Goal: Information Seeking & Learning: Find specific fact

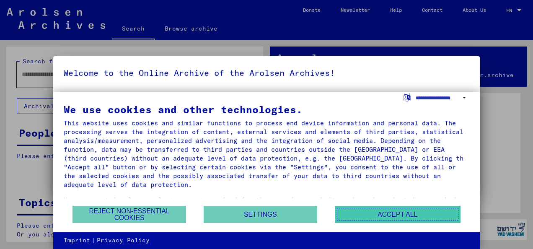
click at [405, 213] on button "Accept all" at bounding box center [398, 214] width 126 height 17
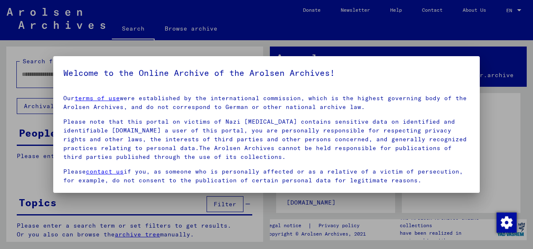
click at [523, 205] on div at bounding box center [266, 124] width 533 height 249
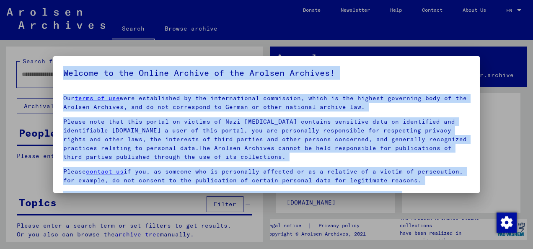
drag, startPoint x: 523, startPoint y: 205, endPoint x: 476, endPoint y: 187, distance: 50.3
click at [476, 187] on div "Welcome to the Online Archive of the Arolsen Archives! Our terms of use were es…" at bounding box center [266, 124] width 533 height 249
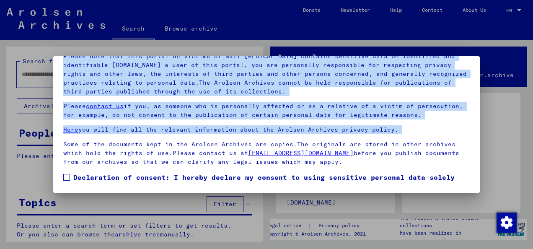
scroll to position [67, 0]
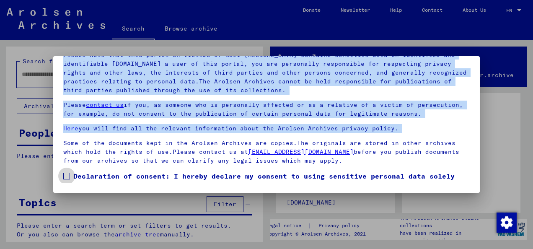
click at [66, 176] on span at bounding box center [66, 176] width 7 height 7
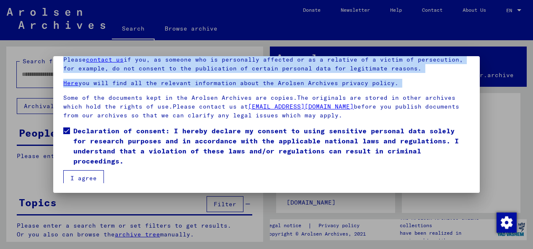
scroll to position [48, 0]
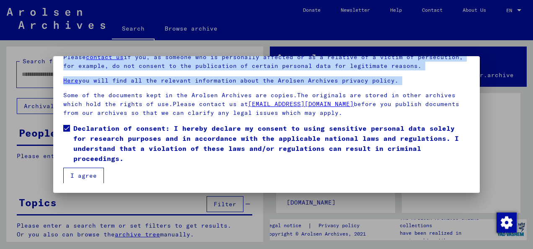
click at [86, 172] on button "I agree" at bounding box center [83, 176] width 41 height 16
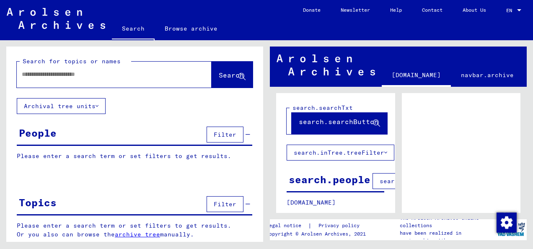
click at [32, 73] on input "text" at bounding box center [107, 74] width 170 height 9
type input "**********"
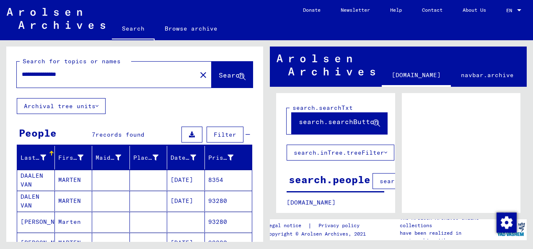
click at [177, 180] on mat-cell "[DATE]" at bounding box center [186, 180] width 38 height 21
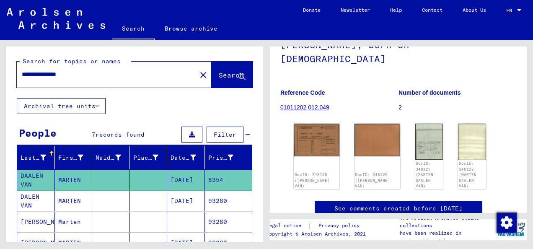
scroll to position [84, 0]
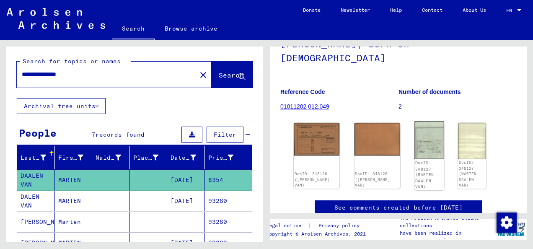
click at [415, 131] on img at bounding box center [429, 140] width 29 height 38
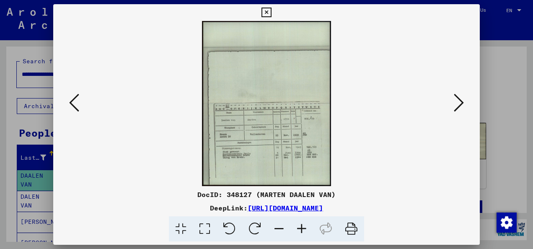
click at [407, 131] on div at bounding box center [266, 103] width 427 height 165
drag, startPoint x: 407, startPoint y: 131, endPoint x: 430, endPoint y: 198, distance: 71.1
click at [430, 198] on div "DocID: 348127 (MARTEN DAALEN VAN)" at bounding box center [266, 195] width 427 height 10
click at [259, 3] on div at bounding box center [266, 124] width 533 height 249
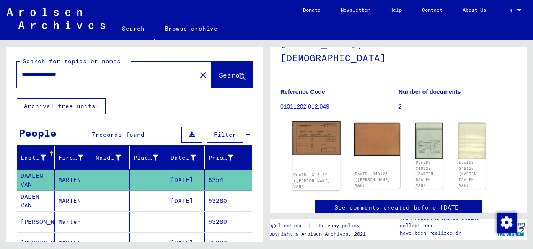
click at [304, 121] on img at bounding box center [317, 138] width 48 height 34
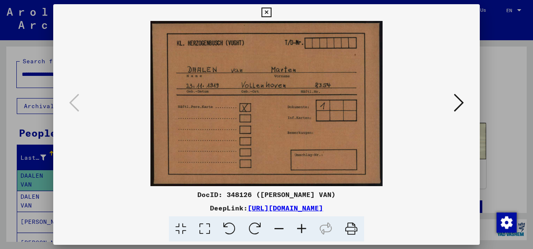
click at [263, 9] on icon at bounding box center [267, 13] width 10 height 10
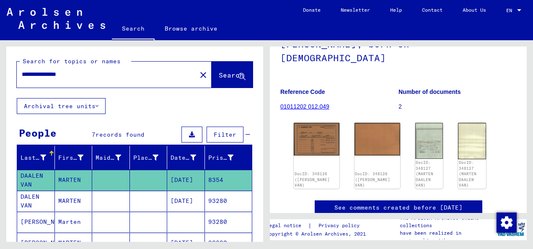
click at [180, 199] on mat-cell "[DATE]" at bounding box center [186, 201] width 38 height 21
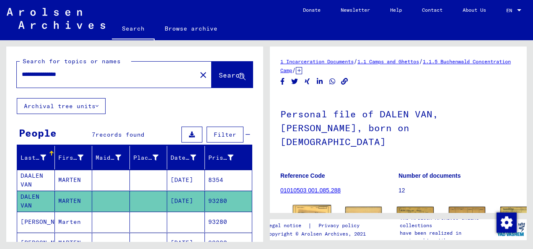
click at [303, 205] on img at bounding box center [312, 218] width 39 height 27
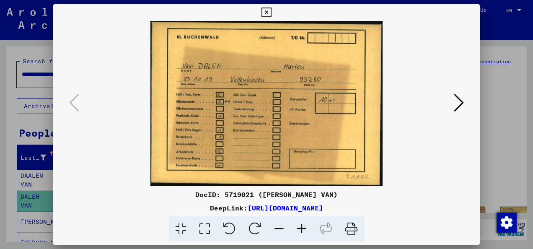
drag, startPoint x: 309, startPoint y: 105, endPoint x: 387, endPoint y: 88, distance: 79.8
click at [387, 88] on img at bounding box center [267, 103] width 370 height 165
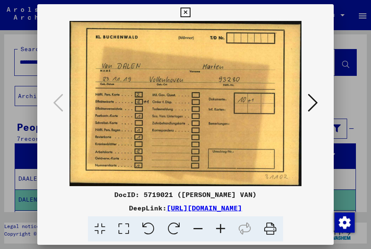
click at [273, 228] on icon at bounding box center [271, 229] width 26 height 26
drag, startPoint x: 309, startPoint y: 113, endPoint x: 376, endPoint y: 175, distance: 92.0
click at [371, 175] on html "**********" at bounding box center [185, 124] width 371 height 249
click at [184, 10] on icon at bounding box center [186, 13] width 10 height 10
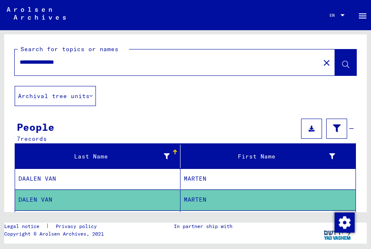
click at [174, 60] on input "**********" at bounding box center [168, 62] width 296 height 9
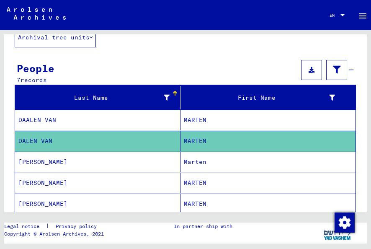
scroll to position [61, 0]
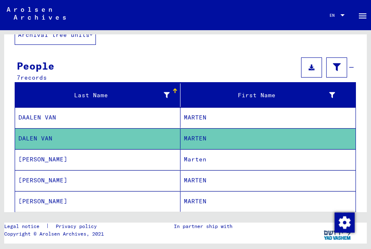
click at [189, 115] on mat-cell "MARTEN" at bounding box center [268, 117] width 175 height 21
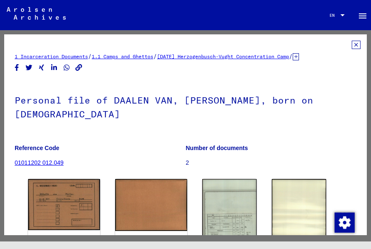
click at [117, 118] on div "Personal file of DAALEN VAN, [PERSON_NAME], born on [DEMOGRAPHIC_DATA] Referenc…" at bounding box center [186, 128] width 342 height 95
click at [352, 43] on icon at bounding box center [356, 45] width 9 height 8
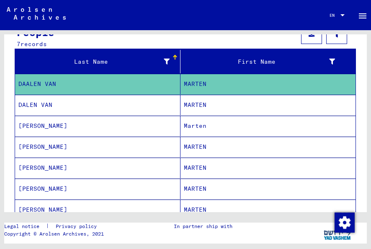
scroll to position [95, 0]
click at [190, 144] on mat-cell "MARTEN" at bounding box center [268, 147] width 175 height 21
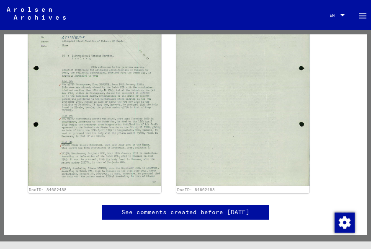
scroll to position [285, 0]
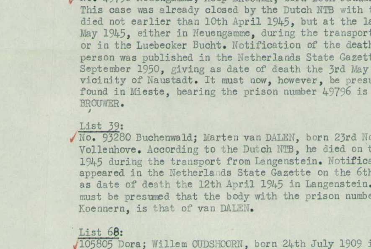
click at [53, 97] on img at bounding box center [95, 83] width 140 height 192
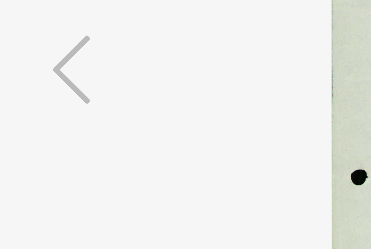
scroll to position [285, 0]
click at [53, 109] on div at bounding box center [185, 103] width 297 height 165
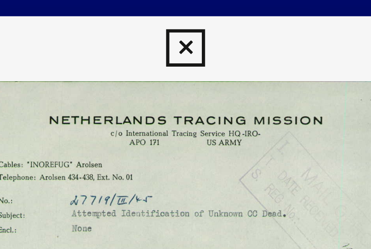
click at [151, 25] on img at bounding box center [186, 103] width 240 height 165
click at [202, 24] on img at bounding box center [186, 103] width 240 height 165
click at [187, 12] on icon at bounding box center [186, 13] width 10 height 10
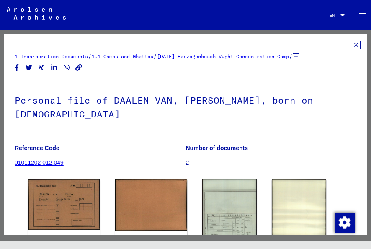
click at [136, 96] on h1 "Personal file of DAALEN VAN, [PERSON_NAME], born on [DEMOGRAPHIC_DATA]" at bounding box center [186, 106] width 342 height 51
click at [134, 102] on h1 "Personal file of DAALEN VAN, [PERSON_NAME], born on [DEMOGRAPHIC_DATA]" at bounding box center [186, 106] width 342 height 51
click at [352, 43] on icon at bounding box center [356, 45] width 9 height 8
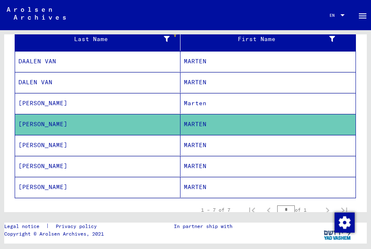
scroll to position [140, 0]
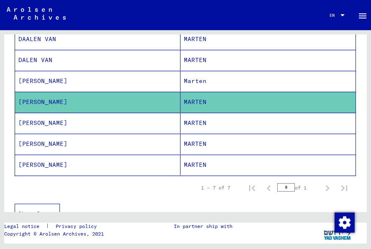
click at [188, 117] on mat-cell "MARTEN" at bounding box center [268, 123] width 175 height 21
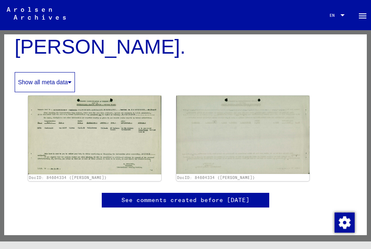
scroll to position [486, 0]
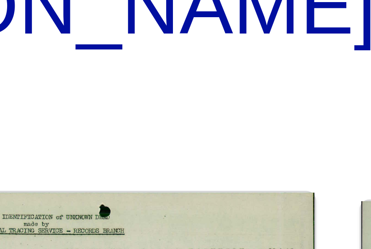
click at [114, 93] on img at bounding box center [95, 134] width 140 height 83
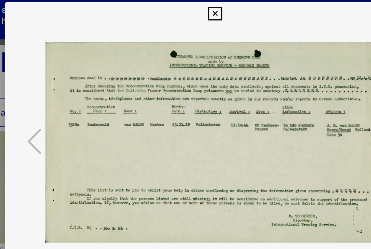
click at [187, 10] on icon at bounding box center [186, 13] width 10 height 10
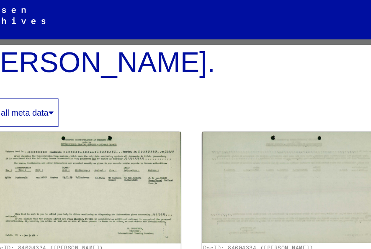
click at [187, 10] on mat-toolbar "Search Browse archive Detailed questions/information about the documents? Send …" at bounding box center [185, 15] width 371 height 30
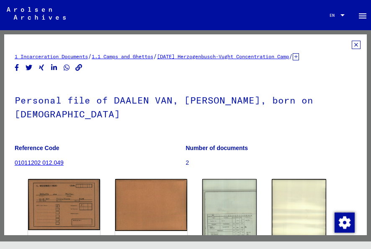
click at [156, 100] on h1 "Personal file of DAALEN VAN, [PERSON_NAME], born on [DEMOGRAPHIC_DATA]" at bounding box center [186, 106] width 342 height 51
drag, startPoint x: 156, startPoint y: 100, endPoint x: 130, endPoint y: 103, distance: 25.4
click at [130, 103] on h1 "Personal file of DAALEN VAN, [PERSON_NAME], born on [DEMOGRAPHIC_DATA]" at bounding box center [186, 106] width 342 height 51
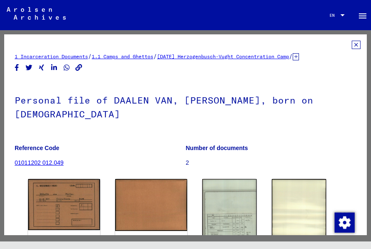
click at [130, 103] on h1 "Personal file of DAALEN VAN, [PERSON_NAME], born on [DEMOGRAPHIC_DATA]" at bounding box center [186, 106] width 342 height 51
click at [352, 42] on icon at bounding box center [356, 45] width 9 height 8
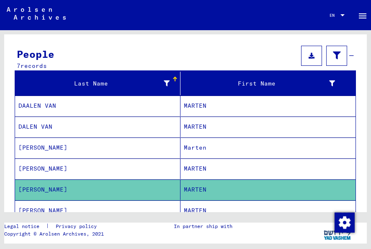
scroll to position [117, 0]
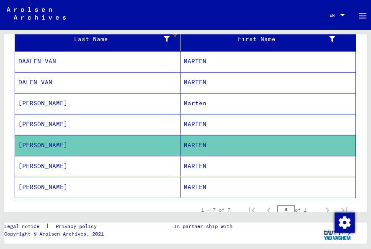
click at [188, 163] on mat-cell "MARTEN" at bounding box center [268, 166] width 175 height 21
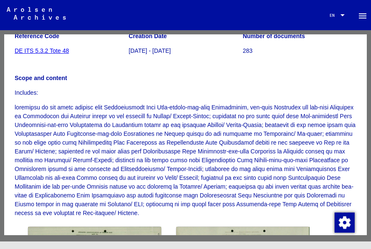
scroll to position [134, 0]
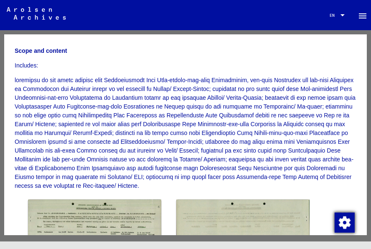
click at [355, 229] on img "button" at bounding box center [345, 223] width 20 height 20
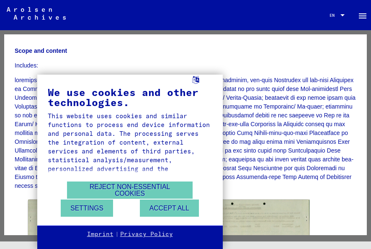
click at [355, 229] on div "**********" at bounding box center [185, 124] width 371 height 249
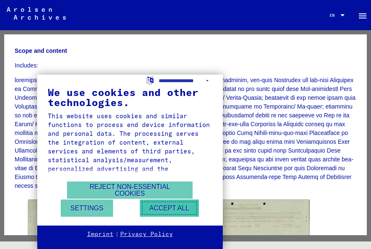
click at [162, 204] on button "Accept all" at bounding box center [169, 208] width 59 height 17
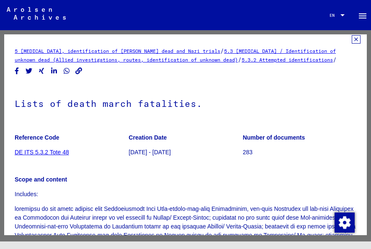
scroll to position [0, 0]
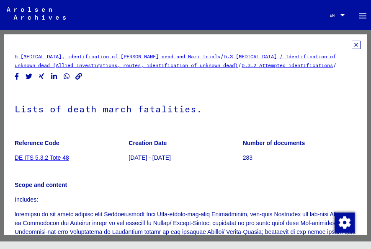
click at [352, 43] on icon at bounding box center [356, 45] width 9 height 8
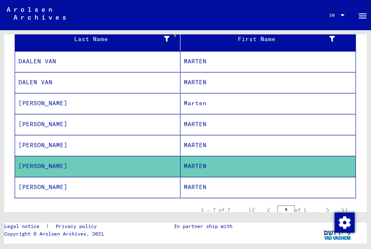
scroll to position [151, 0]
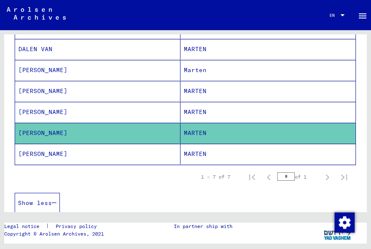
click at [190, 152] on mat-cell "MARTEN" at bounding box center [268, 154] width 175 height 21
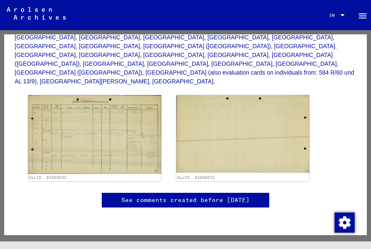
scroll to position [252, 0]
